Goal: Check status: Check status

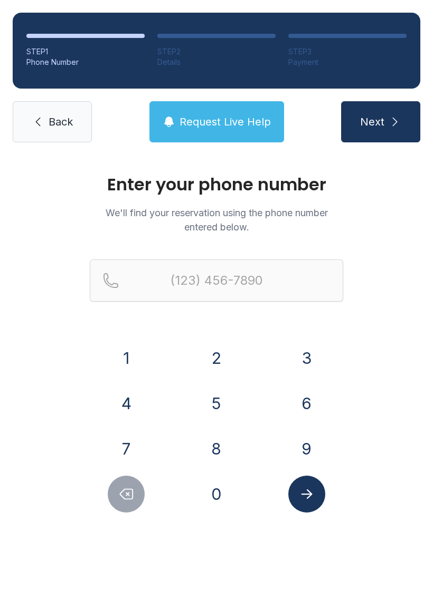
click at [224, 448] on button "8" at bounding box center [216, 448] width 37 height 37
click at [225, 409] on button "5" at bounding box center [216, 403] width 37 height 37
click at [308, 440] on button "9" at bounding box center [306, 448] width 37 height 37
click at [133, 401] on button "4" at bounding box center [126, 403] width 37 height 37
click at [232, 450] on button "8" at bounding box center [216, 448] width 37 height 37
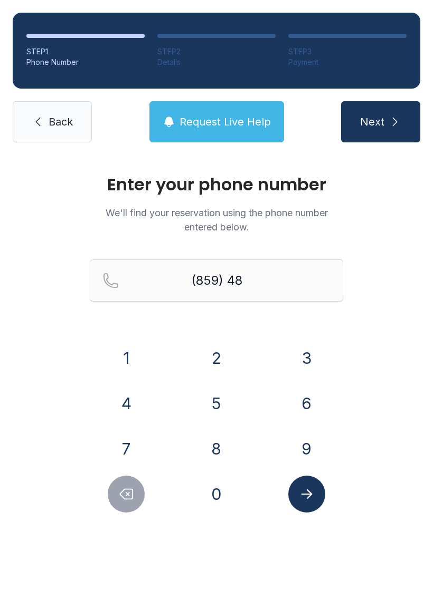
click at [132, 356] on button "1" at bounding box center [126, 358] width 37 height 37
click at [132, 355] on button "1" at bounding box center [126, 358] width 37 height 37
click at [218, 354] on button "2" at bounding box center [216, 358] width 37 height 37
click at [215, 495] on button "0" at bounding box center [216, 494] width 37 height 37
click at [214, 495] on button "0" at bounding box center [216, 494] width 37 height 37
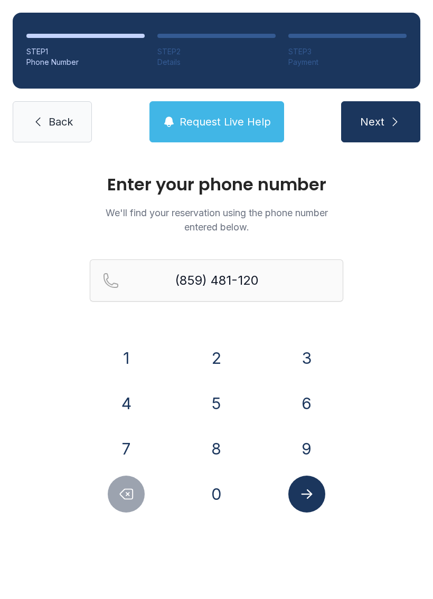
type input "[PHONE_NUMBER]"
click at [308, 494] on icon "Submit lookup form" at bounding box center [306, 493] width 11 height 9
